Goal: Task Accomplishment & Management: Manage account settings

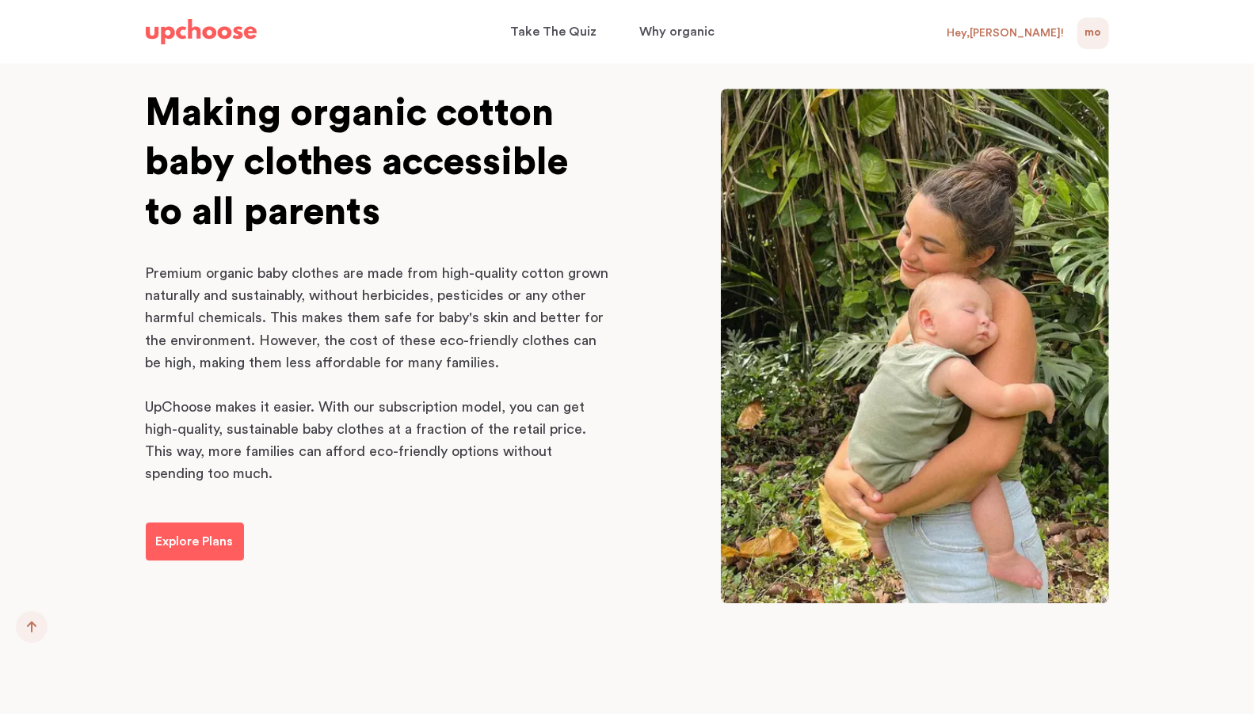
scroll to position [2416, 0]
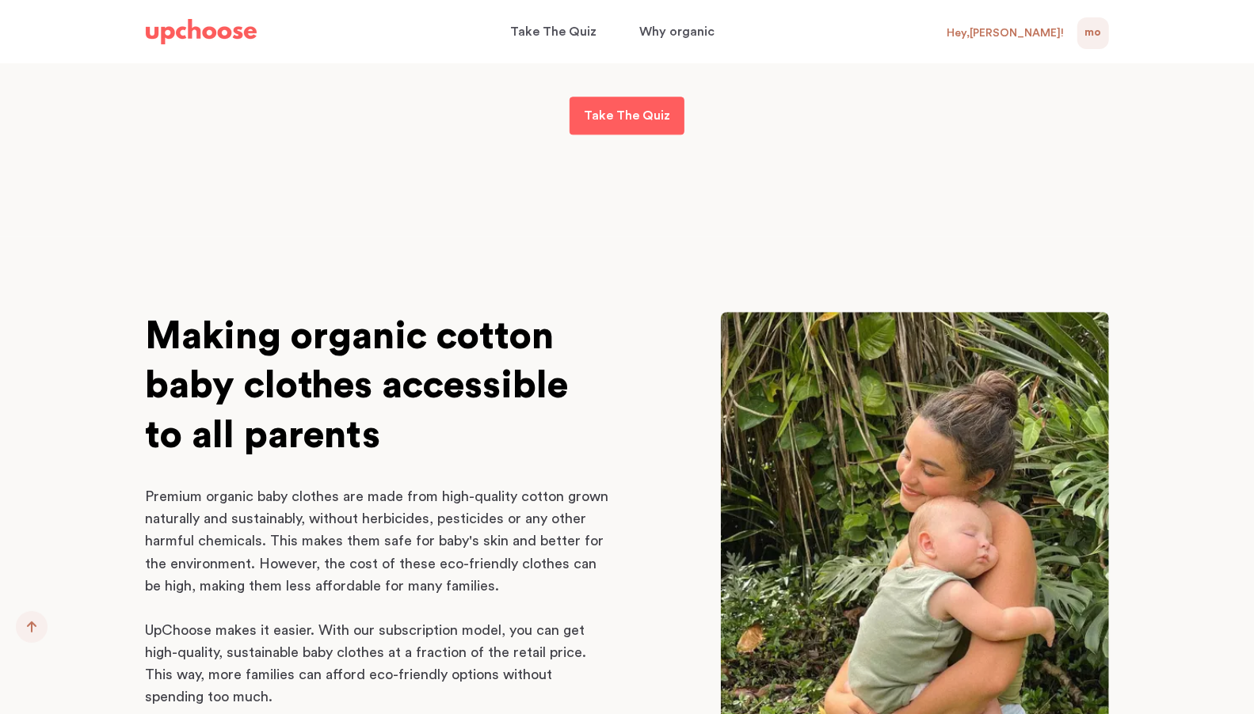
click at [1084, 34] on span "MO" at bounding box center [1092, 33] width 17 height 19
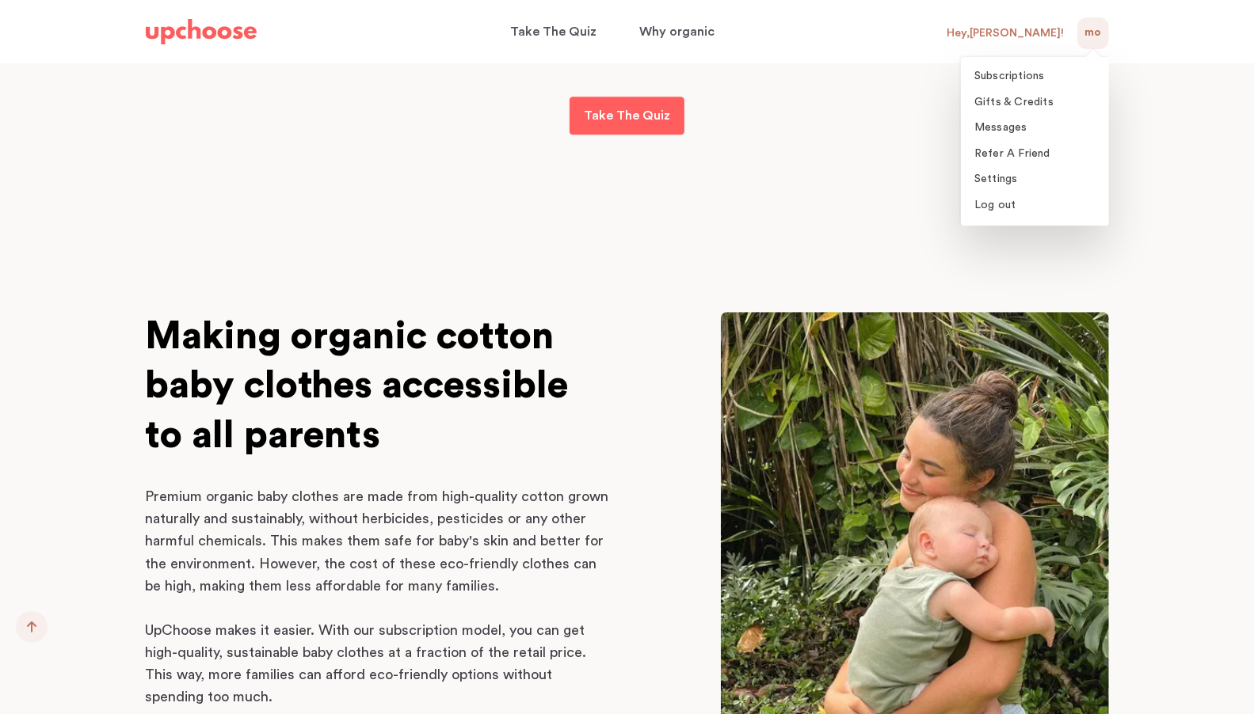
click at [1036, 61] on ul "Subscriptions Gifts & Credits Messages Refer A Friend Settings Log out" at bounding box center [1035, 141] width 148 height 169
click at [1021, 76] on span "Subscriptions" at bounding box center [1009, 75] width 70 height 11
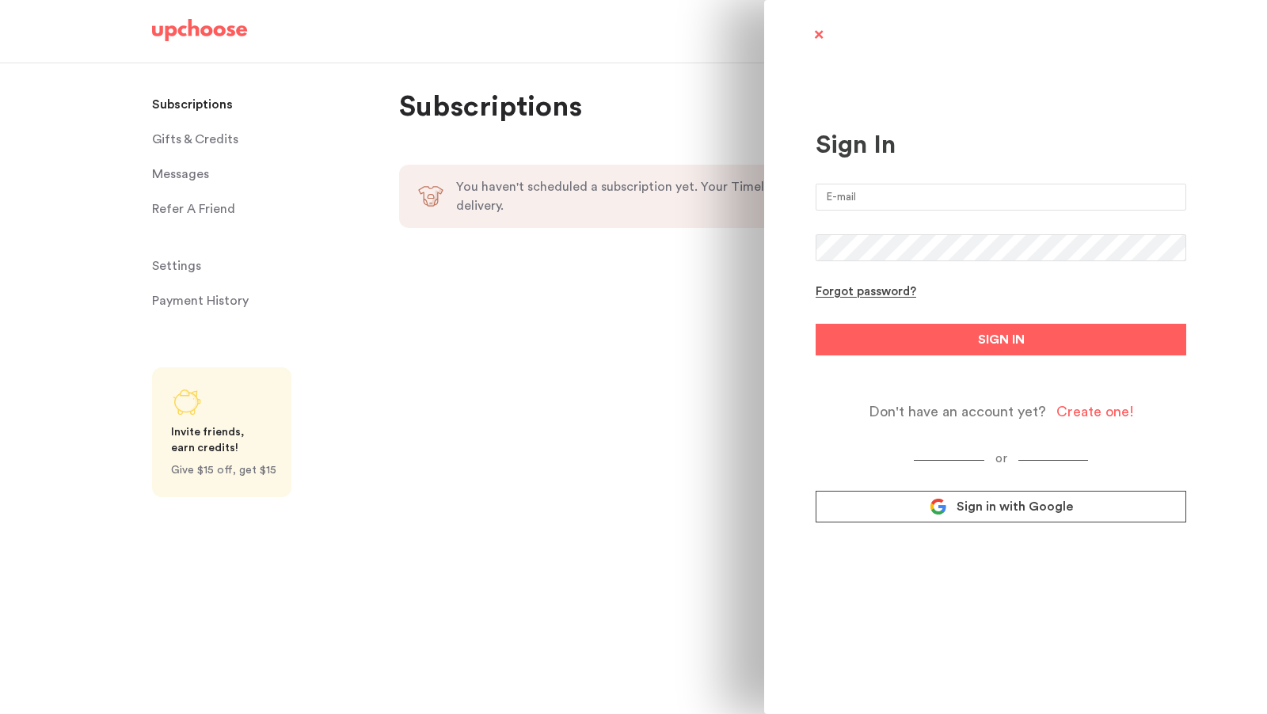
click at [1012, 521] on link "Sign in with Google" at bounding box center [1001, 507] width 371 height 32
click at [1011, 511] on span "Sign in with Google" at bounding box center [1015, 507] width 116 height 16
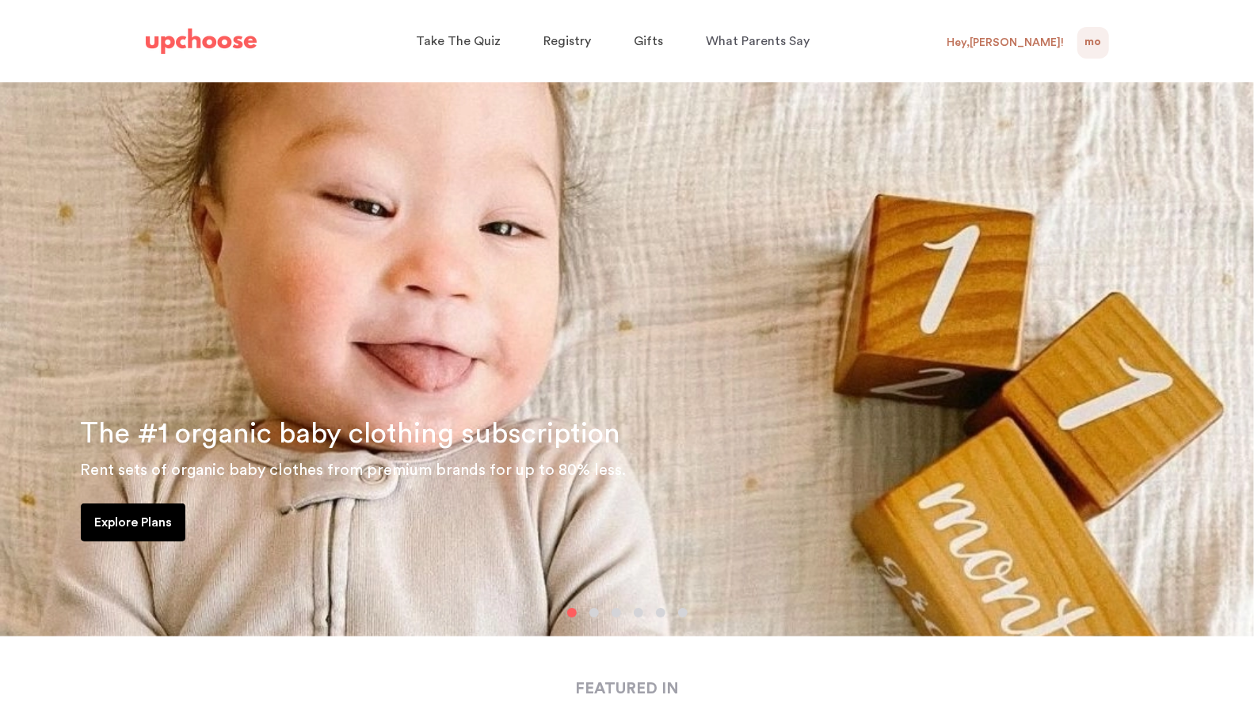
click at [1021, 48] on div "Hey, Marian !" at bounding box center [1005, 43] width 117 height 14
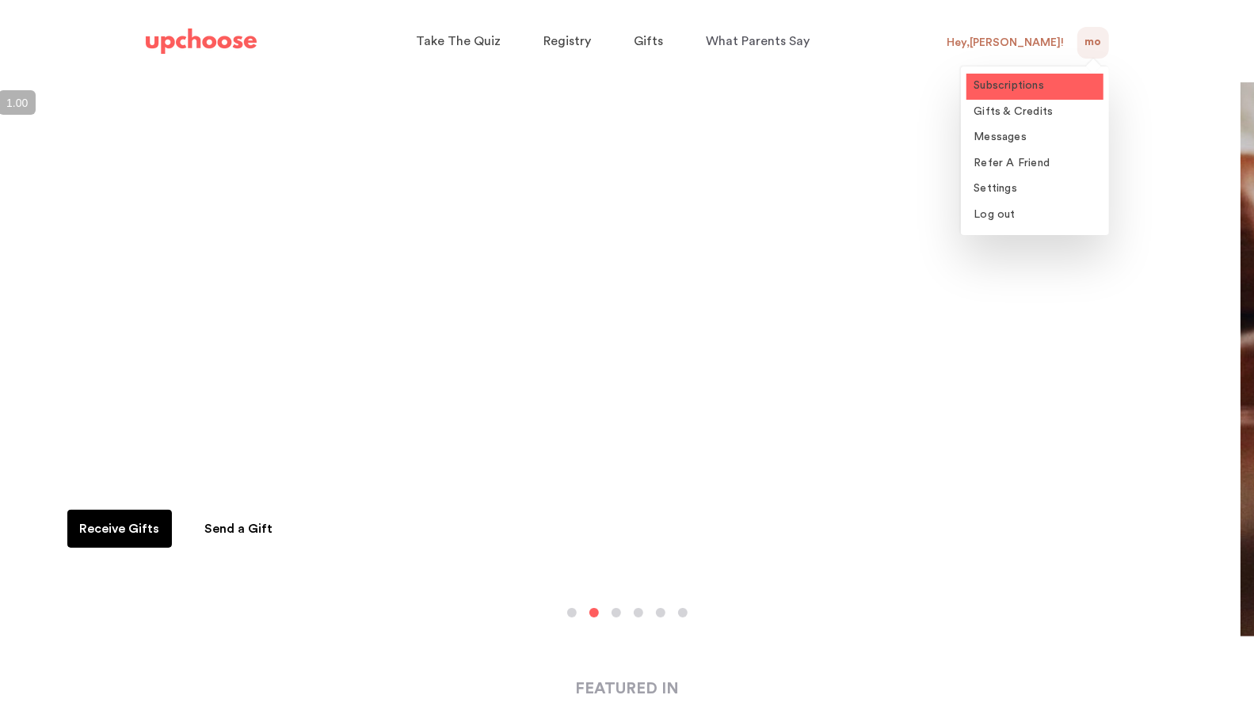
click at [1015, 87] on span "Subscriptions" at bounding box center [1009, 85] width 70 height 11
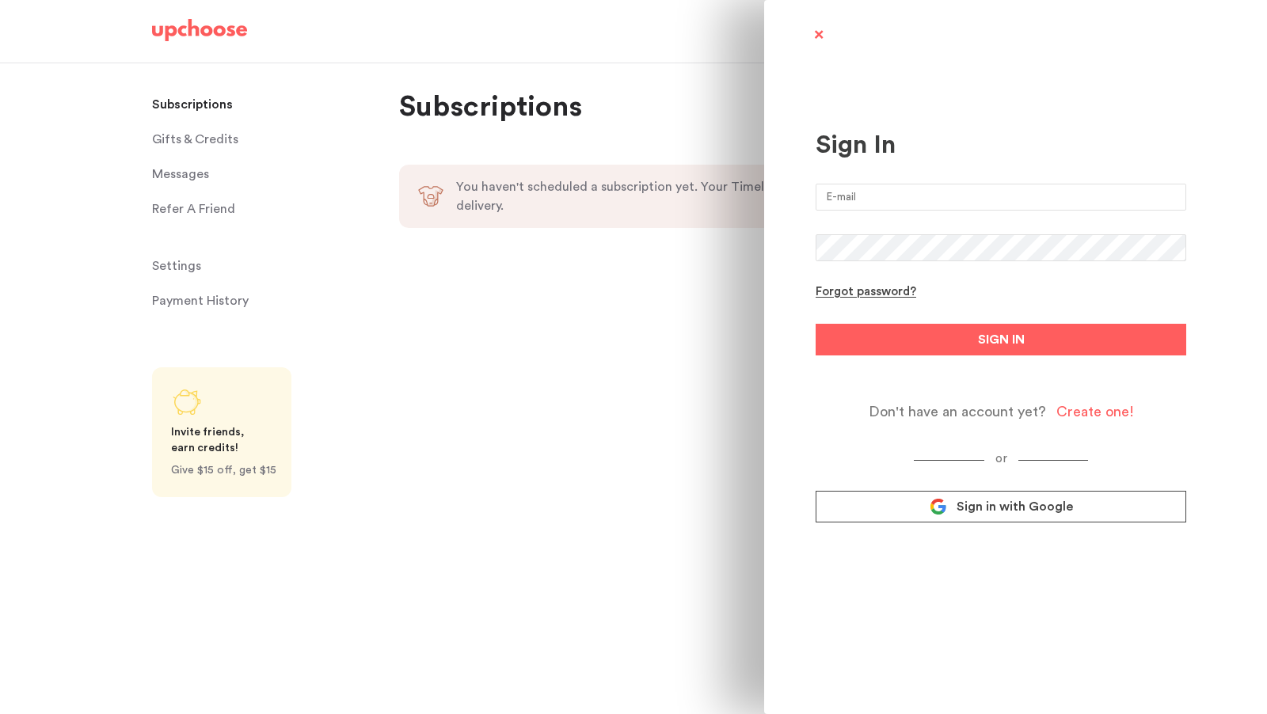
click at [989, 509] on span "Sign in with Google" at bounding box center [1015, 507] width 116 height 16
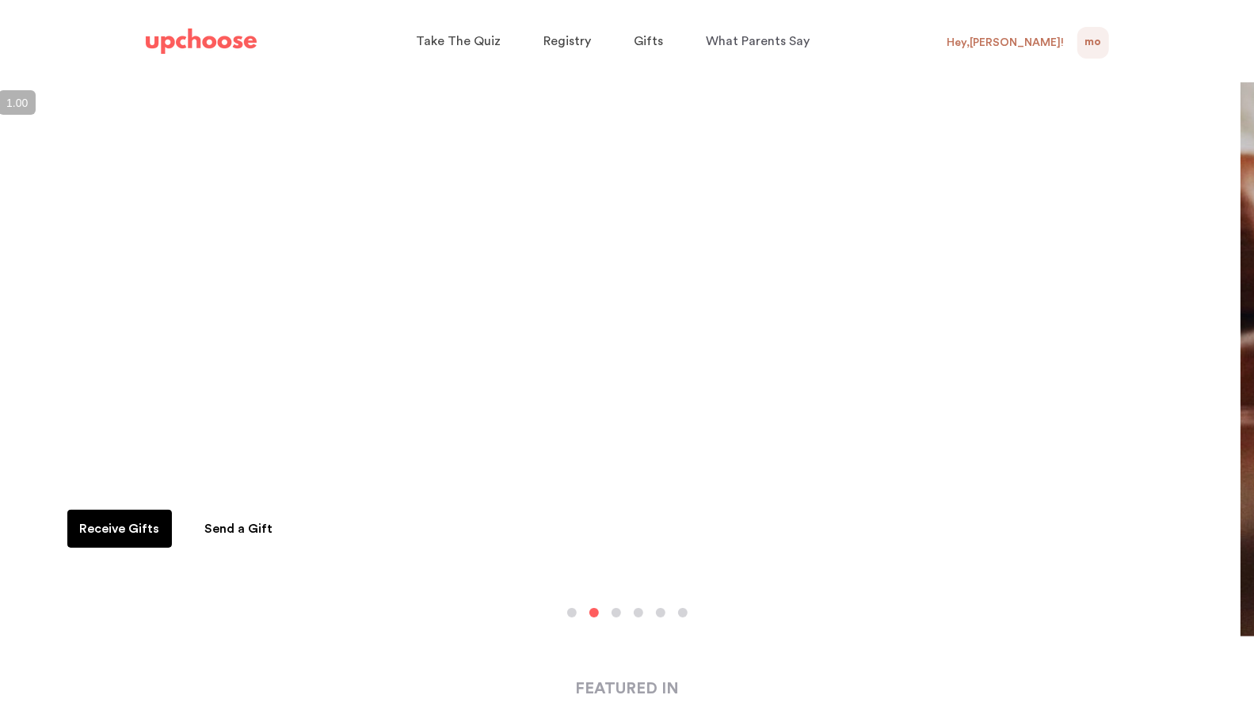
click at [1090, 48] on span "MO" at bounding box center [1092, 42] width 17 height 19
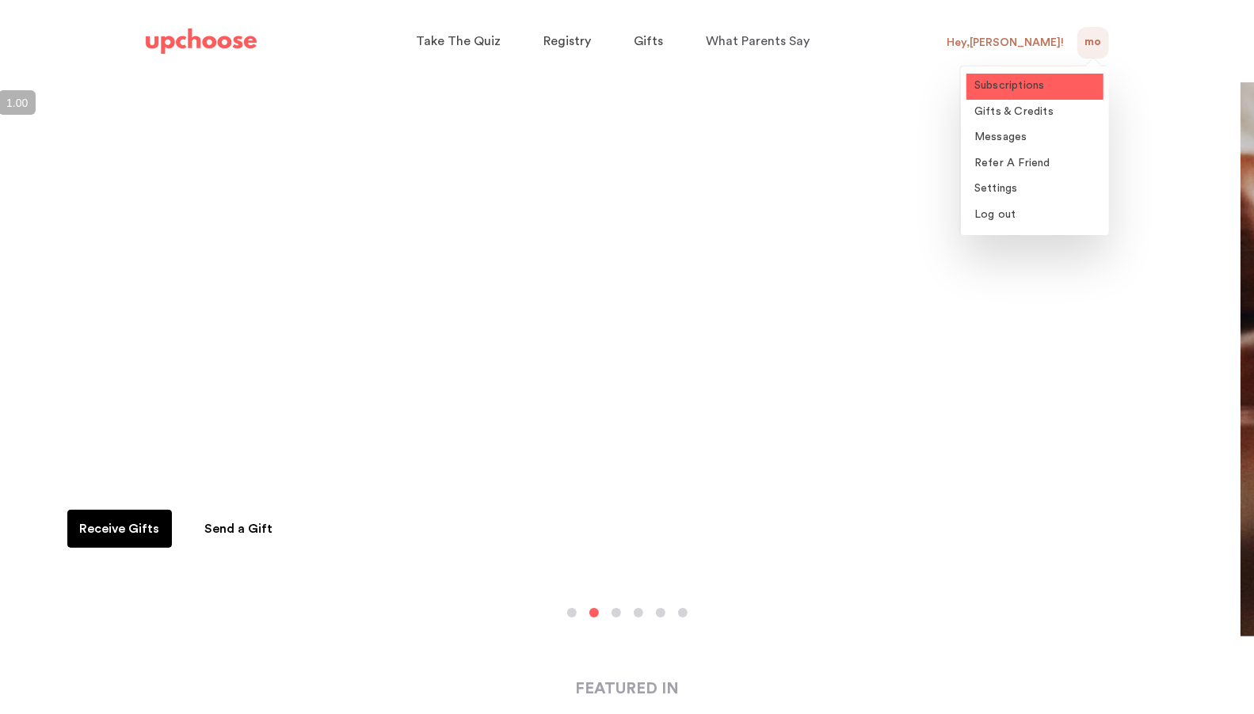
click at [1051, 83] on link "Subscriptions" at bounding box center [1034, 87] width 137 height 26
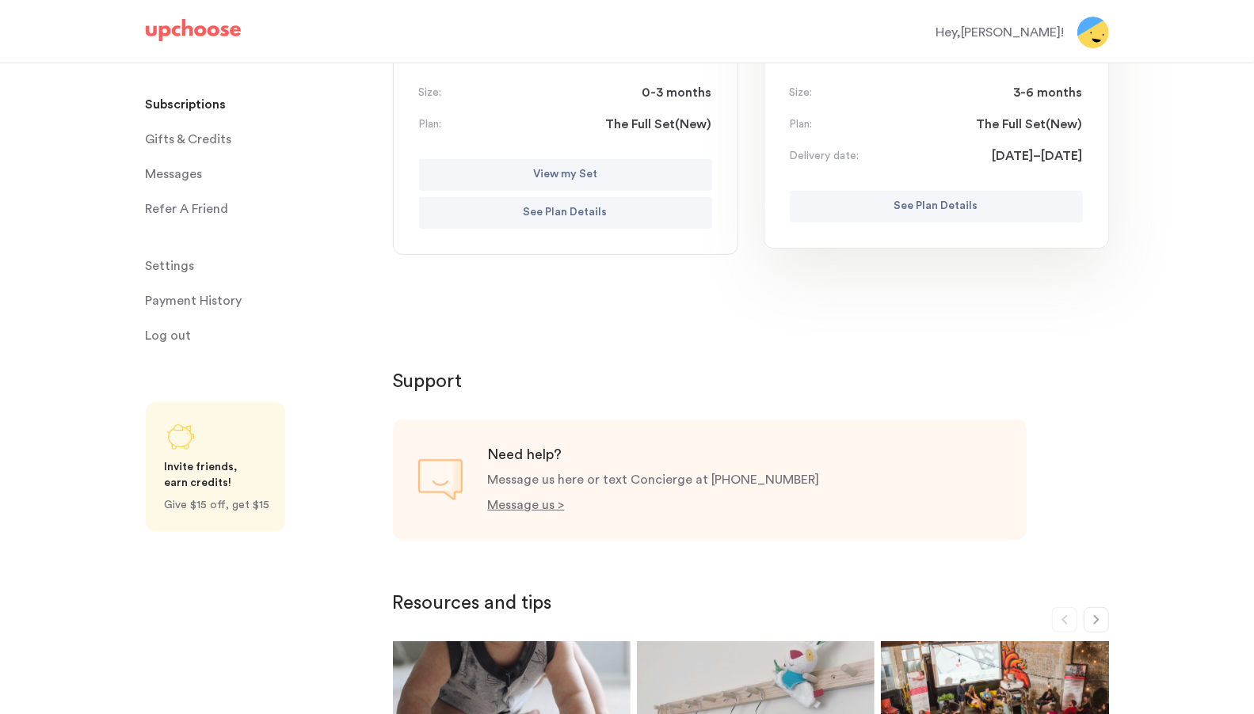
scroll to position [337, 0]
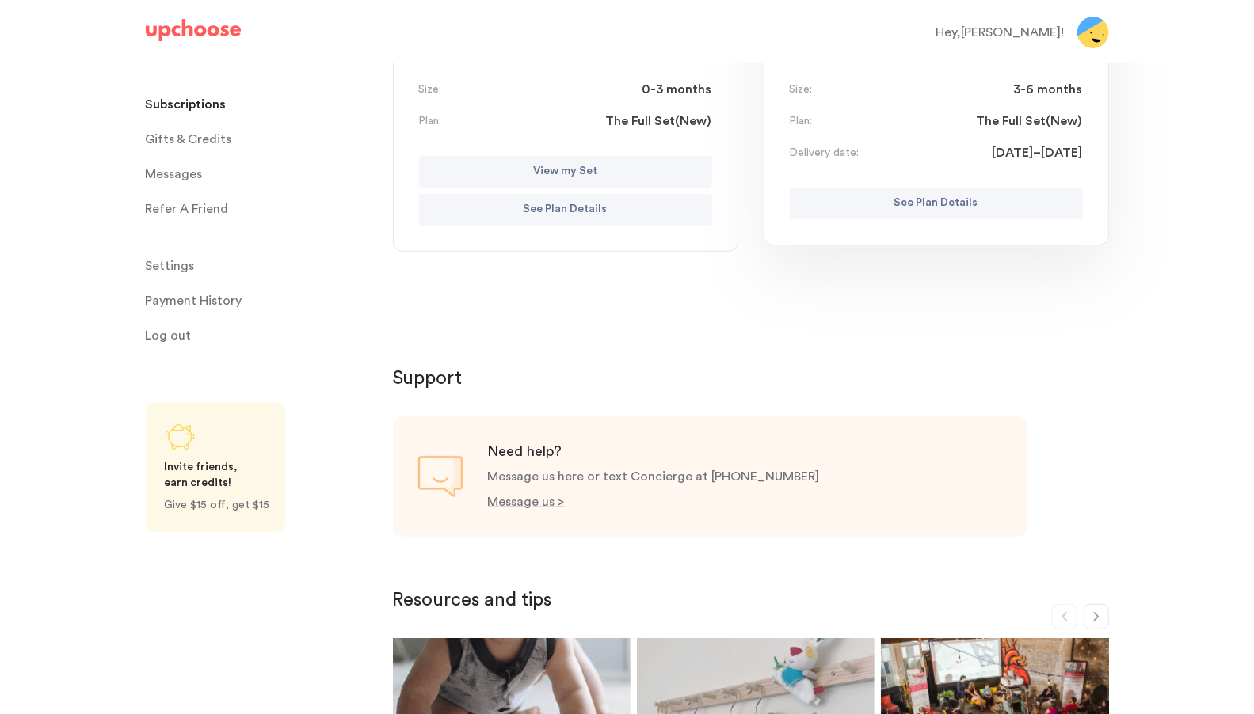
click at [199, 306] on p "Payment History" at bounding box center [194, 301] width 97 height 32
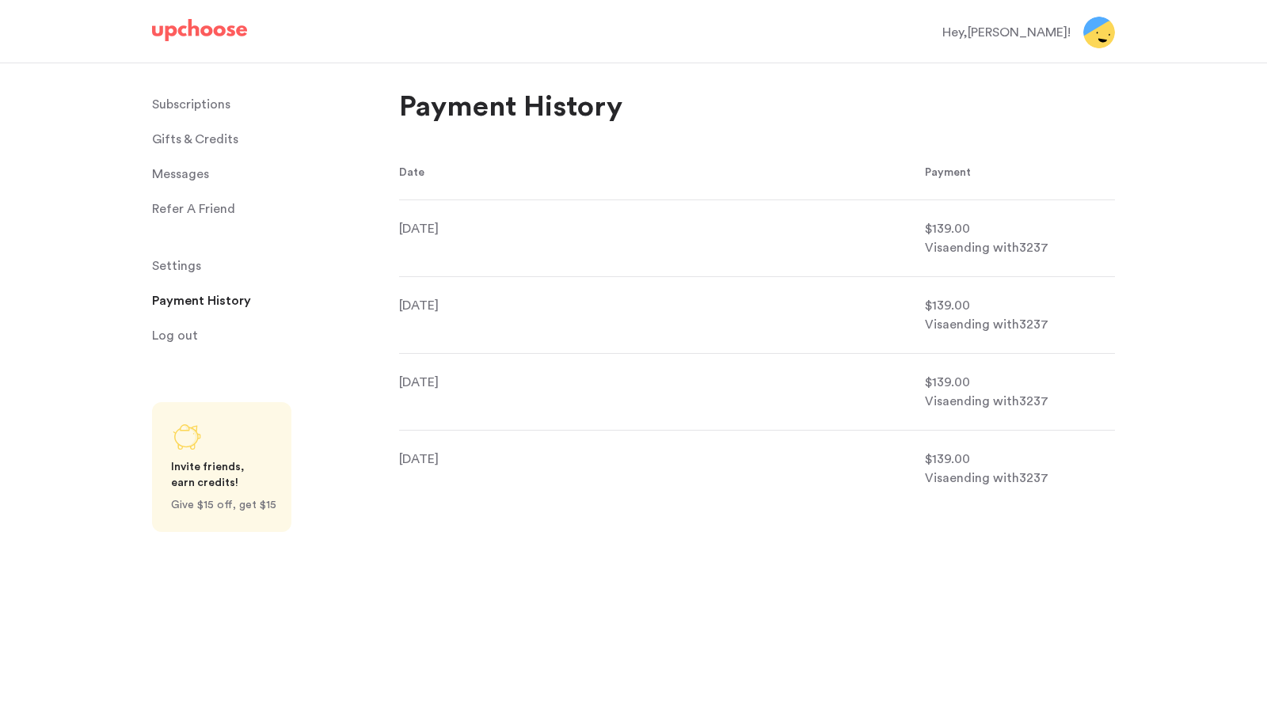
click at [210, 101] on p "Subscriptions" at bounding box center [191, 105] width 78 height 32
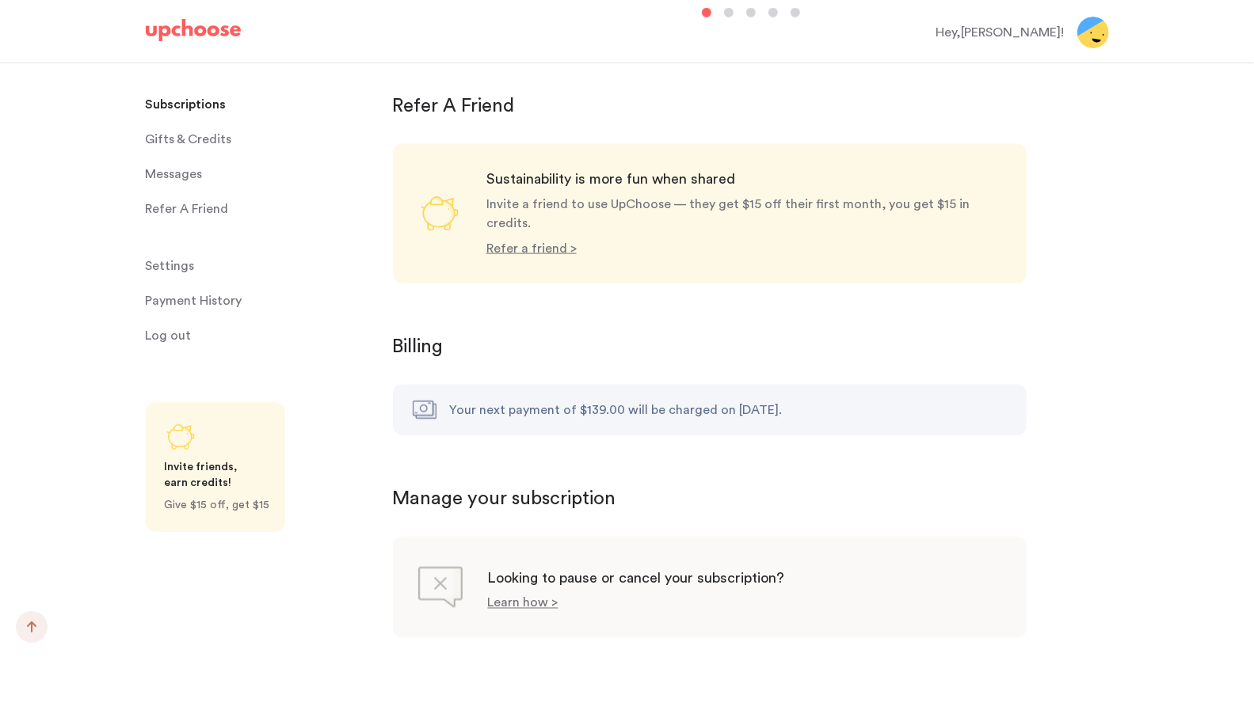
scroll to position [1300, 0]
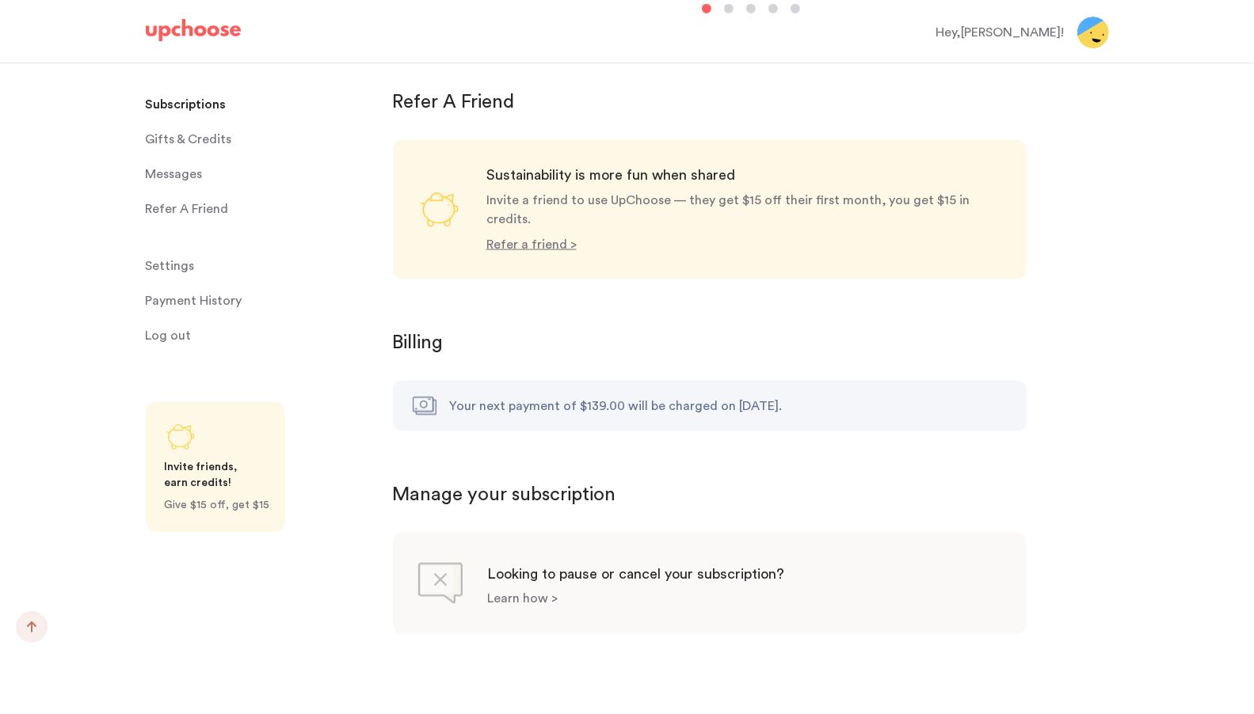
click at [549, 593] on p "Learn how >" at bounding box center [523, 599] width 70 height 13
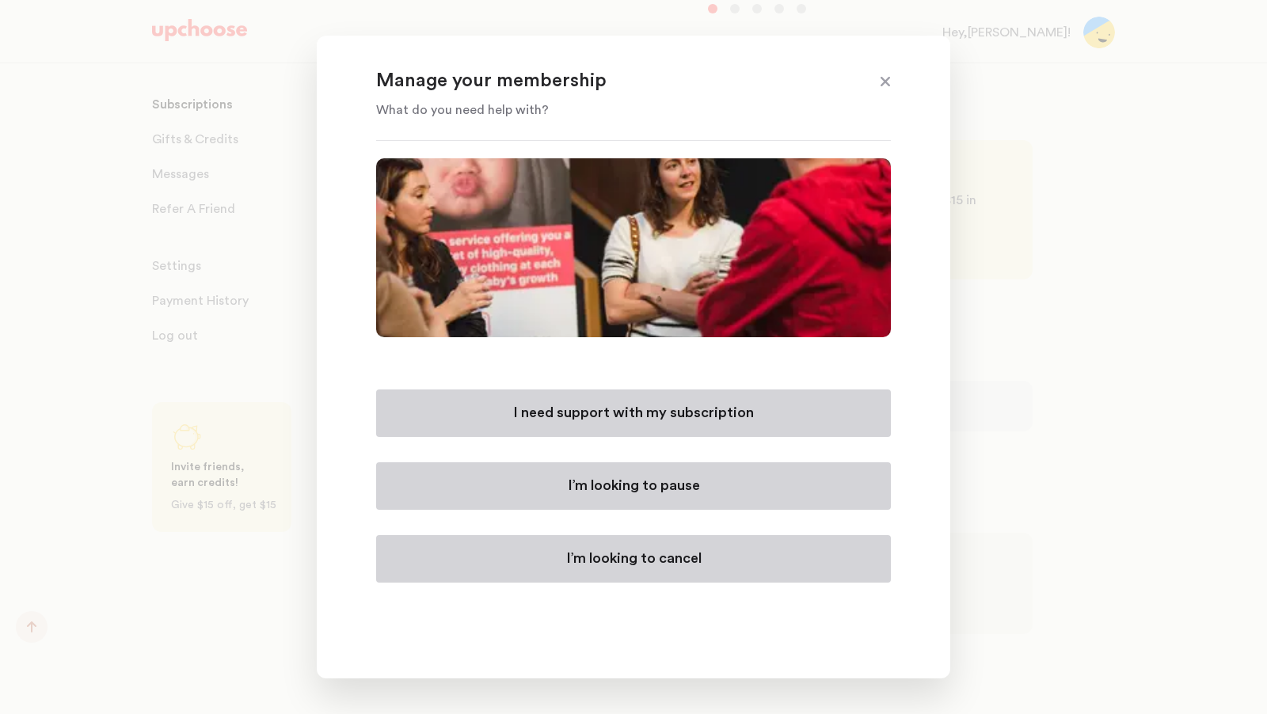
click at [638, 539] on button "I’m looking to cancel" at bounding box center [633, 559] width 515 height 48
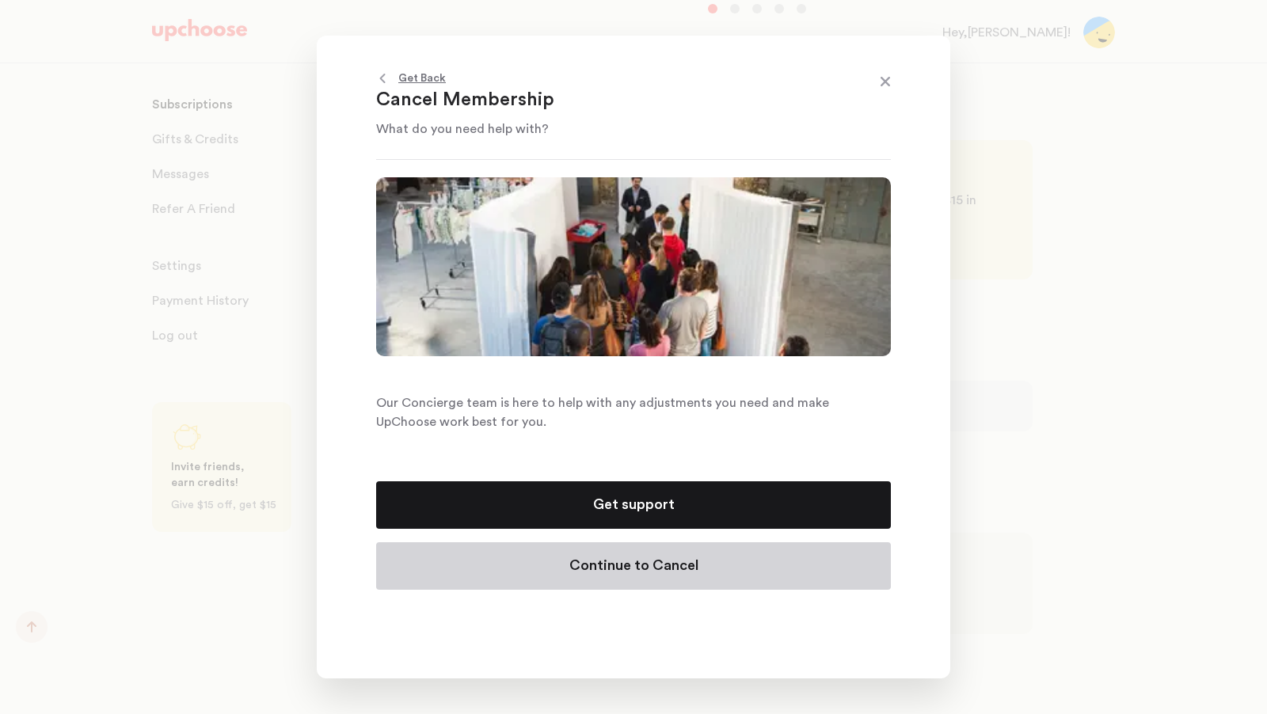
click at [648, 556] on button "Continue to Cancel" at bounding box center [633, 567] width 515 height 48
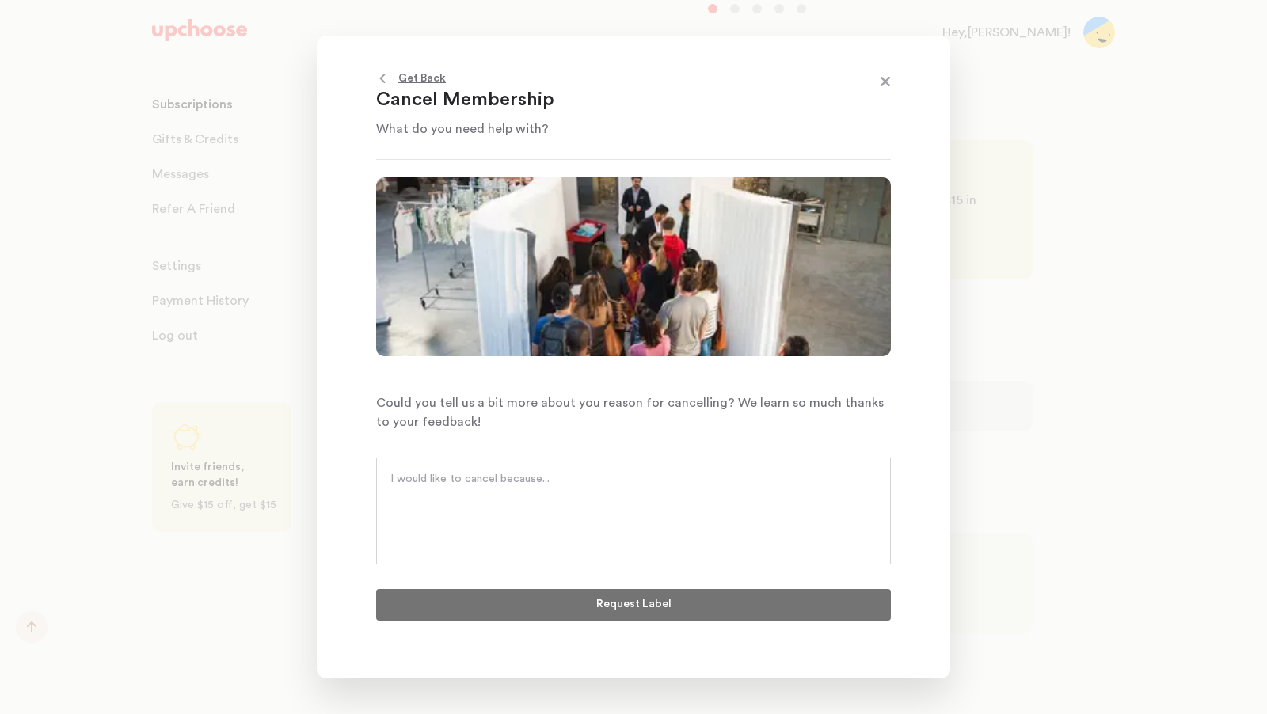
click at [648, 556] on div at bounding box center [633, 511] width 515 height 107
click at [629, 531] on div at bounding box center [633, 511] width 515 height 107
click at [596, 512] on textarea at bounding box center [633, 495] width 486 height 48
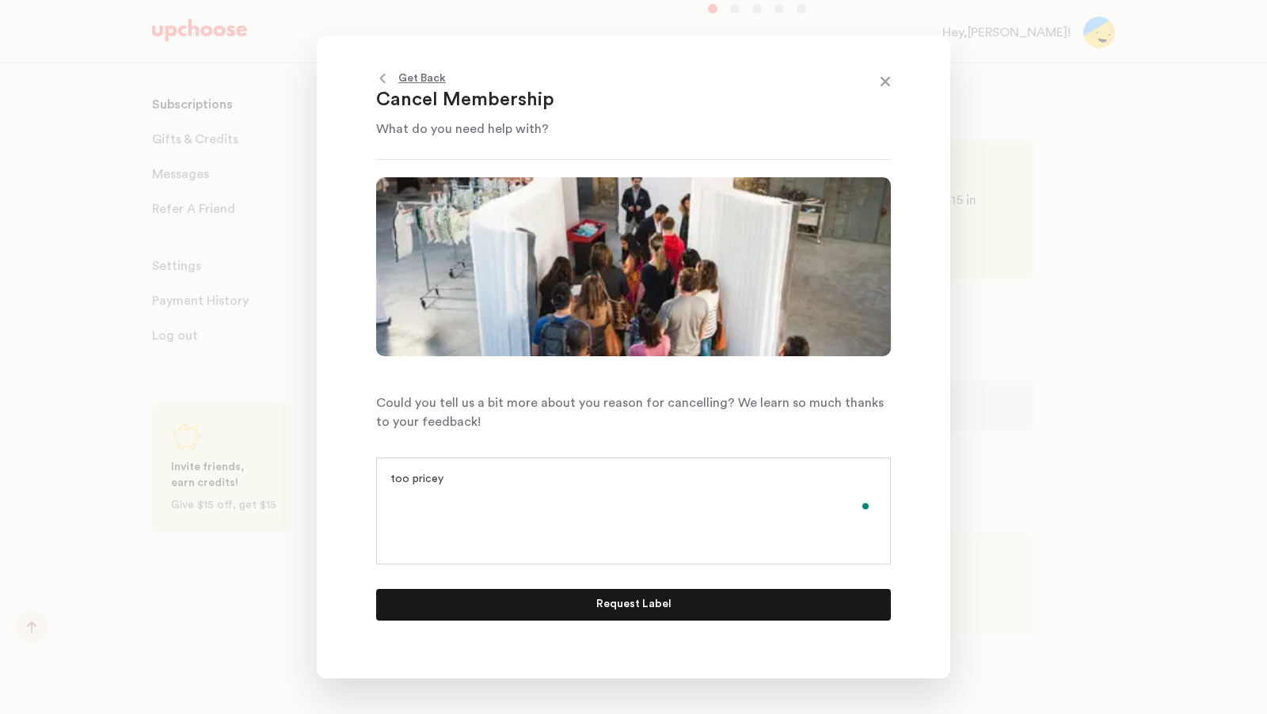
type textarea "too pricey"
click at [451, 621] on div "Cancel Membership Could you tell us a bit more about you reason for cancelling?…" at bounding box center [633, 411] width 515 height 468
click at [451, 611] on button "Request Label" at bounding box center [633, 605] width 515 height 32
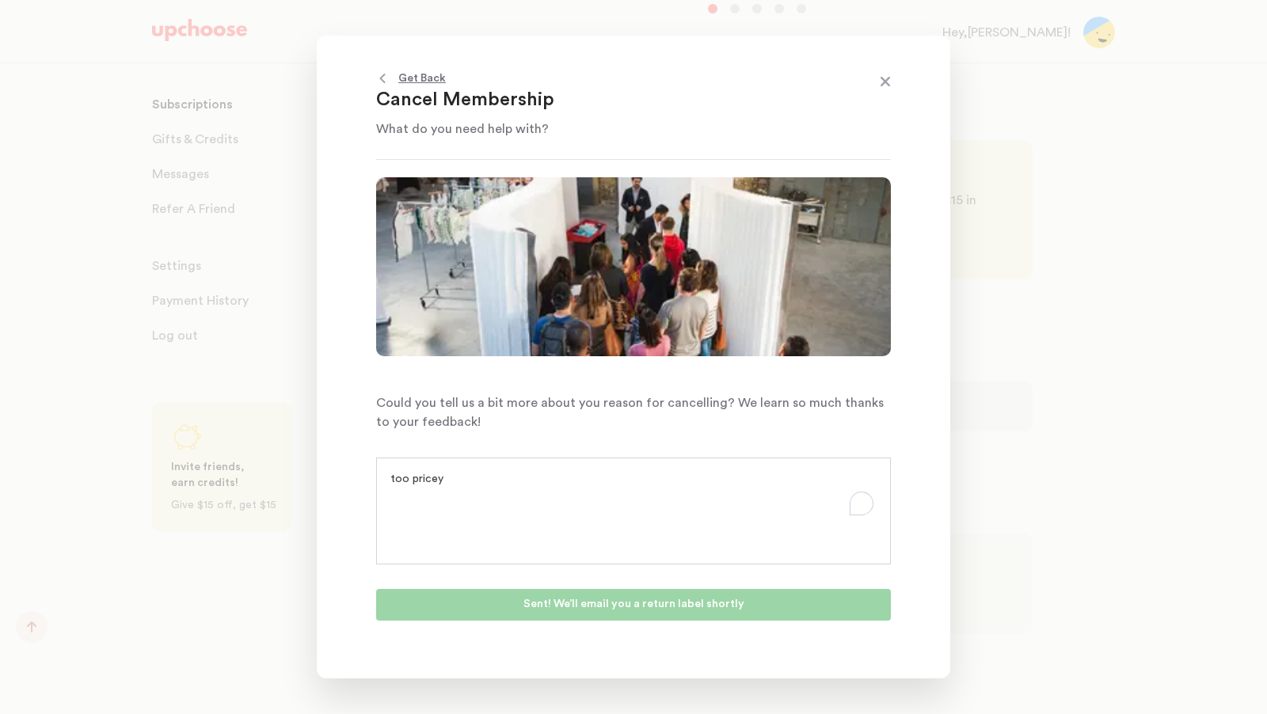
click at [885, 87] on span at bounding box center [885, 83] width 21 height 21
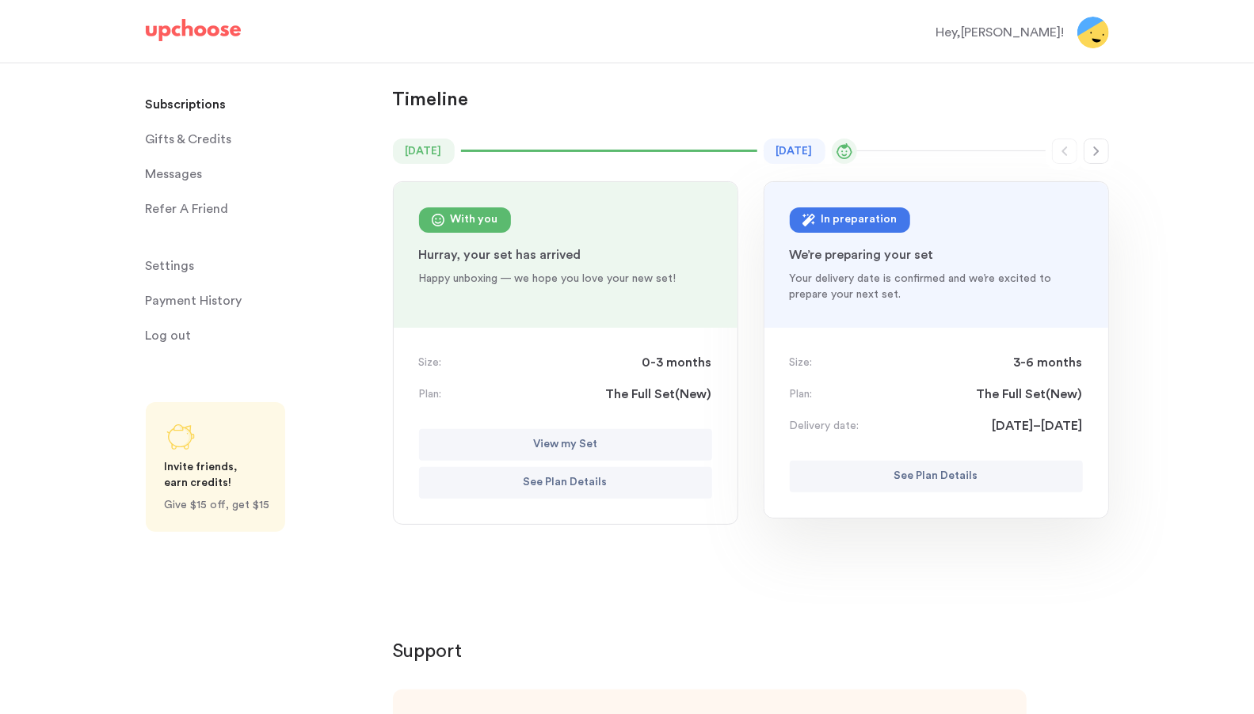
scroll to position [0, 0]
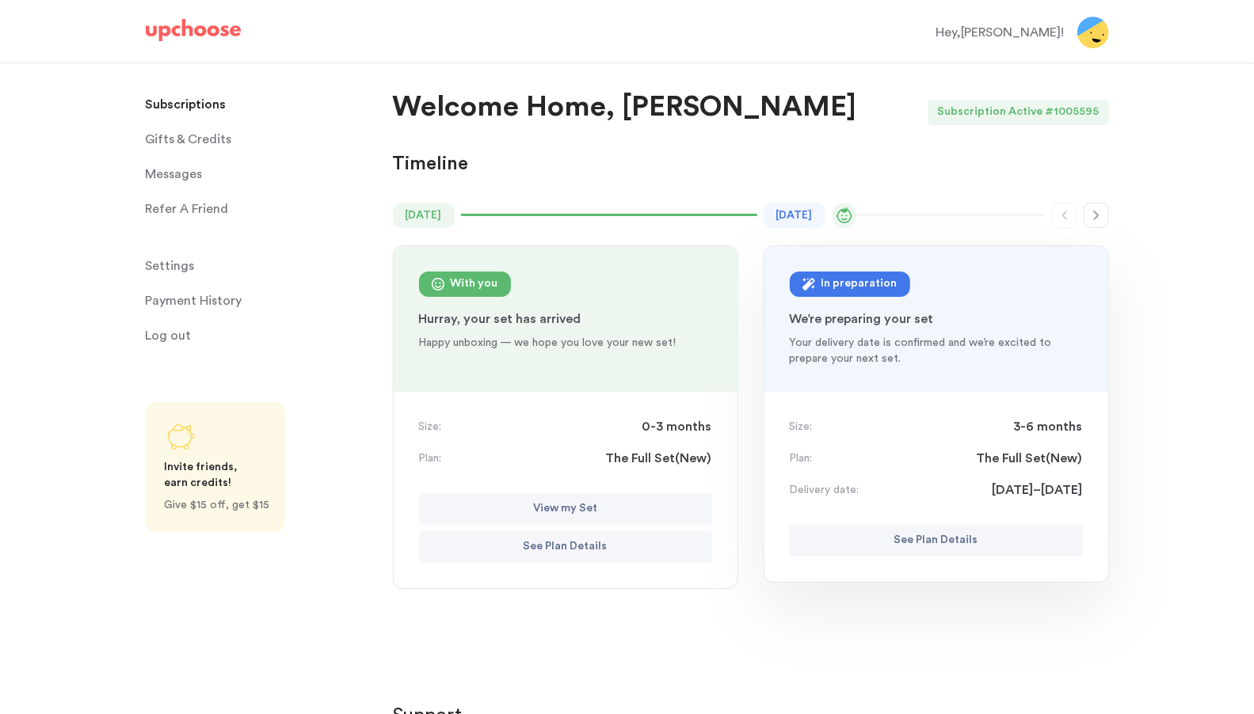
click at [1045, 34] on div "Hey, [PERSON_NAME] !" at bounding box center [1000, 32] width 128 height 19
click at [1081, 33] on img at bounding box center [1093, 33] width 32 height 32
